Goal: Task Accomplishment & Management: Manage account settings

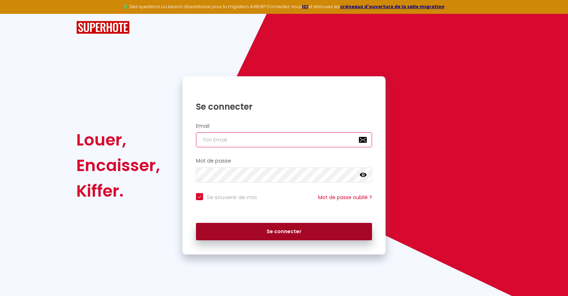
type input "[EMAIL_ADDRESS][DOMAIN_NAME]"
click at [290, 233] on button "Se connecter" at bounding box center [284, 232] width 176 height 18
checkbox input "true"
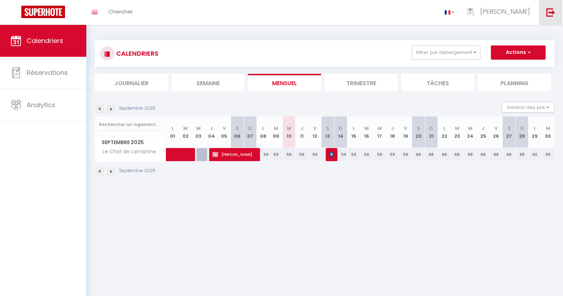
click at [547, 11] on img at bounding box center [550, 12] width 9 height 9
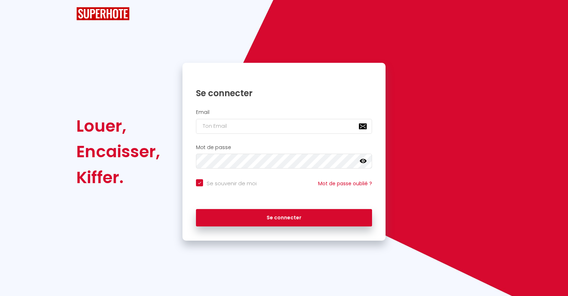
checkbox input "true"
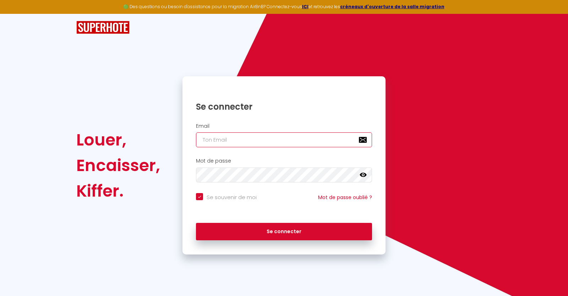
type input "[EMAIL_ADDRESS][DOMAIN_NAME]"
checkbox input "true"
